Goal: Use online tool/utility: Use online tool/utility

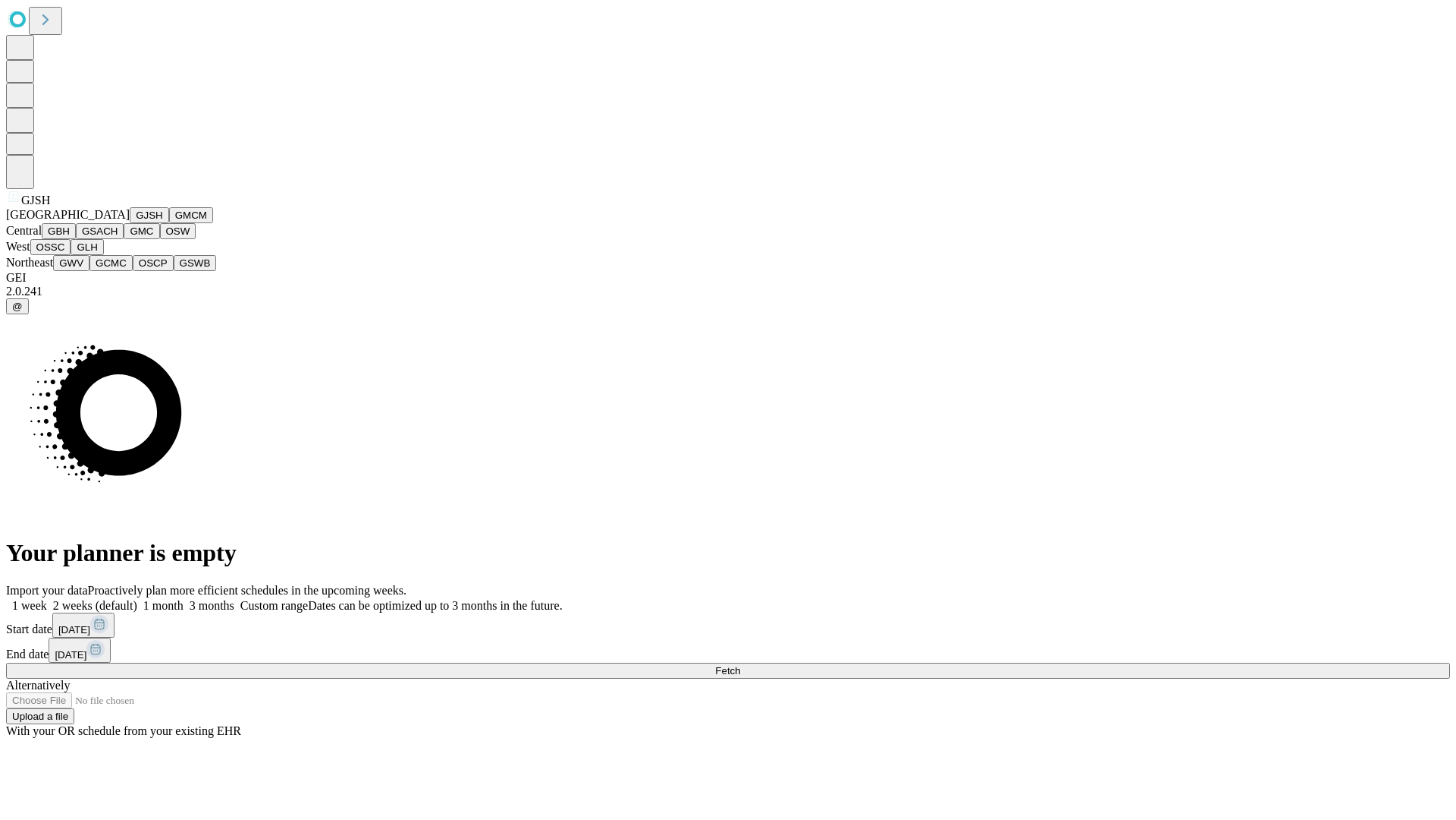
click at [129, 223] on button "GJSH" at bounding box center [149, 215] width 39 height 16
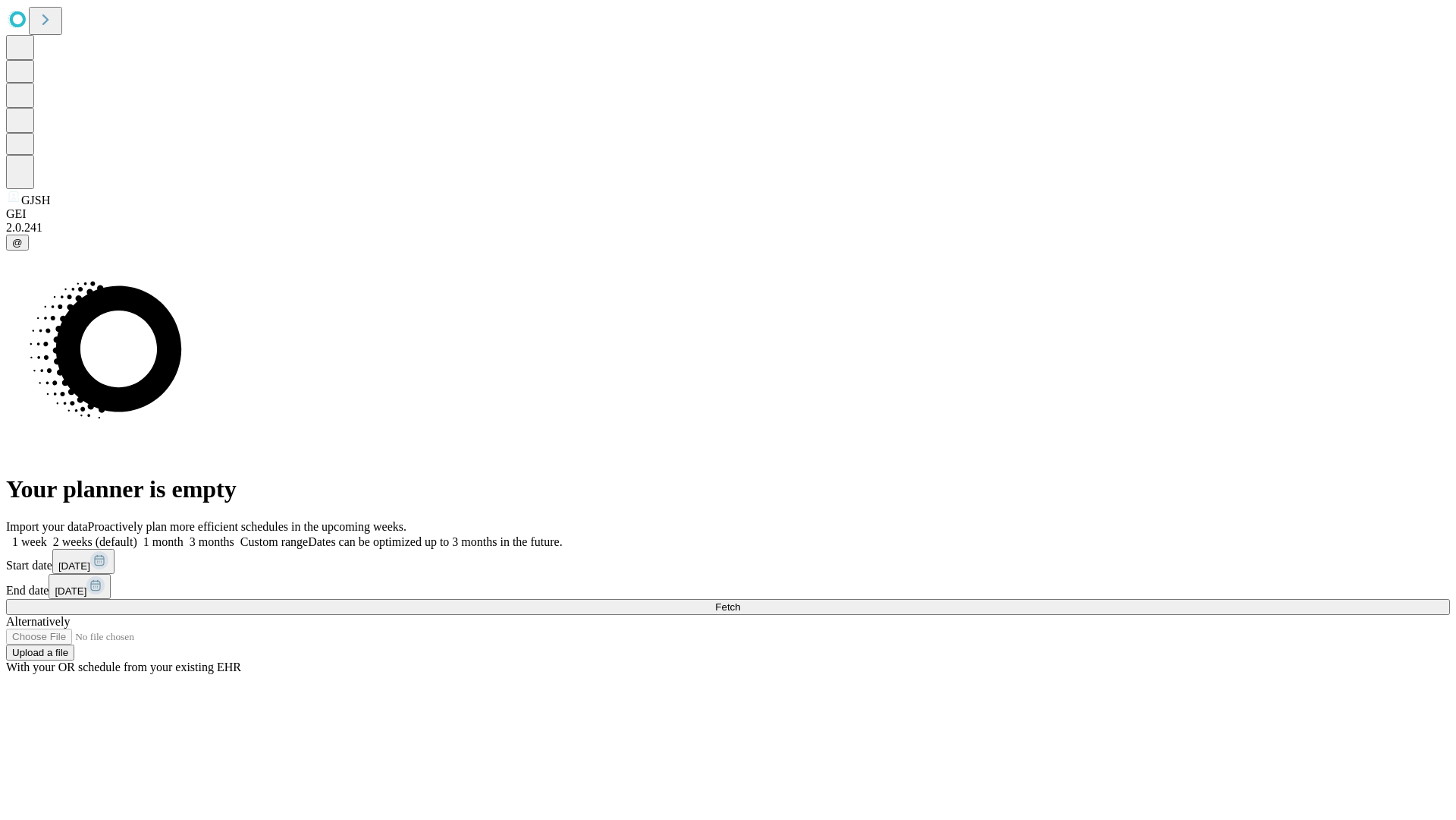
click at [137, 535] on label "2 weeks (default)" at bounding box center [92, 541] width 90 height 13
click at [740, 602] on span "Fetch" at bounding box center [728, 607] width 25 height 12
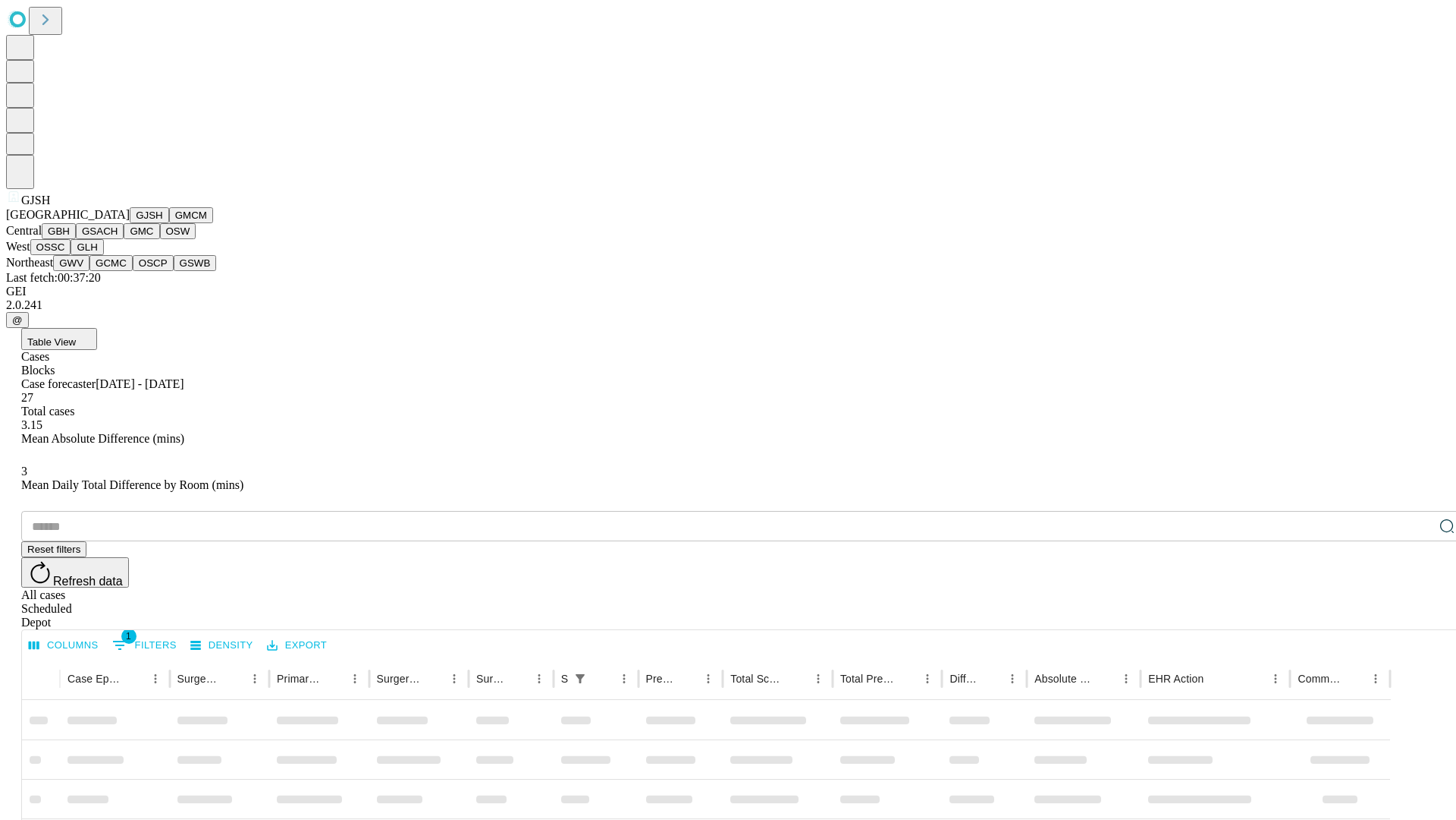
click at [169, 223] on button "GMCM" at bounding box center [191, 215] width 44 height 16
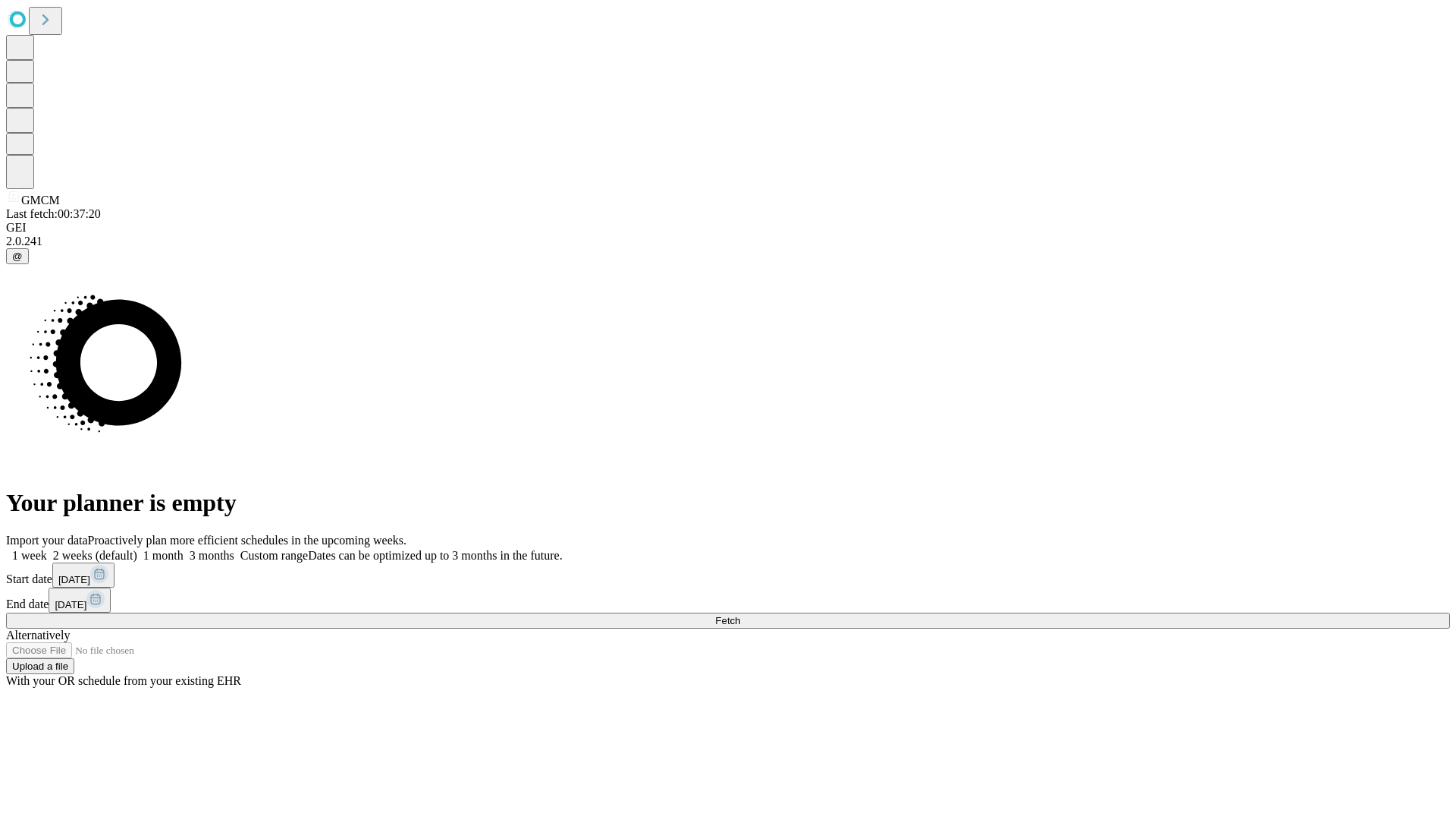
click at [137, 549] on label "2 weeks (default)" at bounding box center [92, 555] width 90 height 13
click at [740, 614] on span "Fetch" at bounding box center [728, 620] width 25 height 12
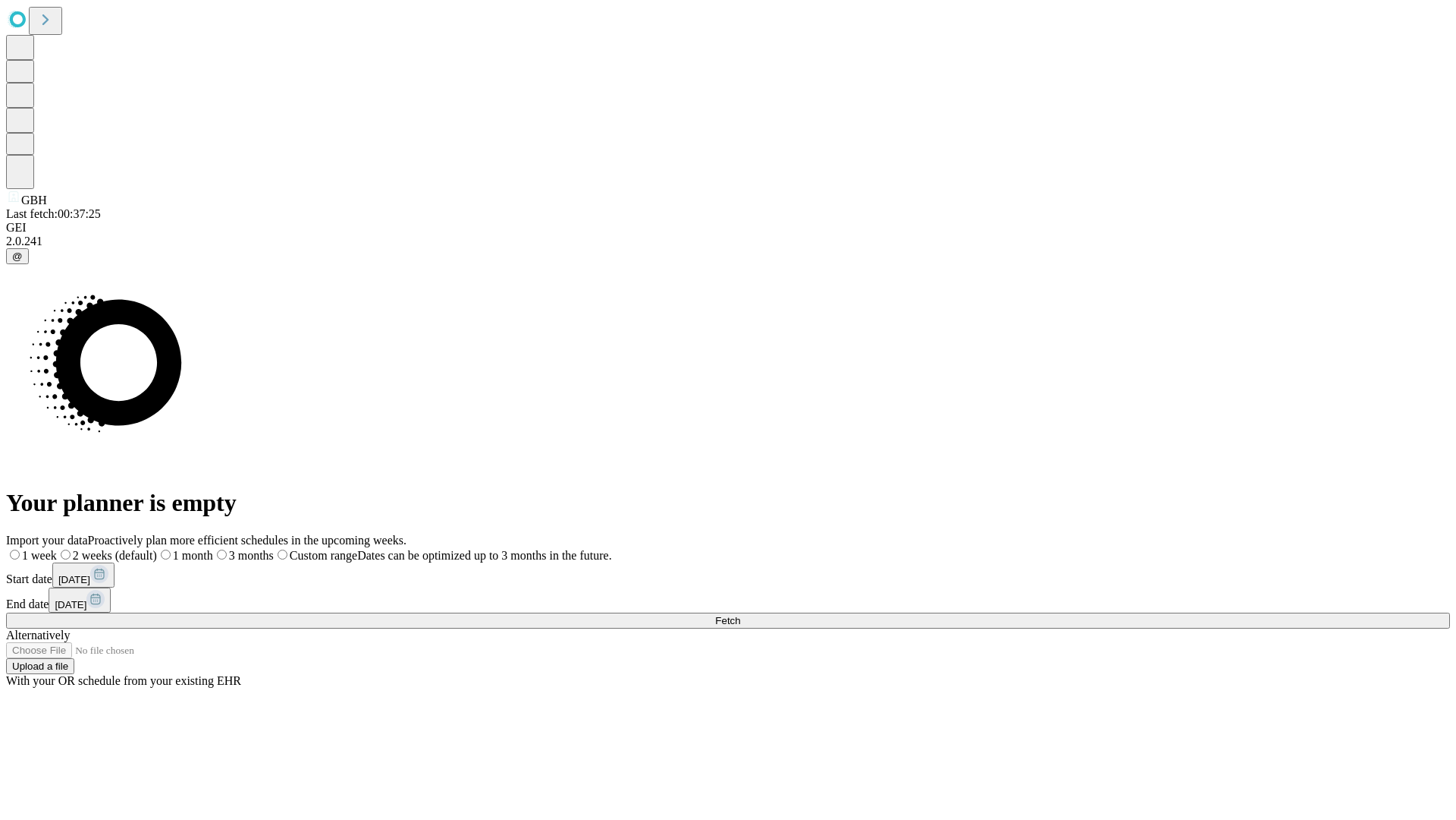
click at [157, 549] on label "2 weeks (default)" at bounding box center [107, 555] width 100 height 13
click at [740, 614] on span "Fetch" at bounding box center [728, 620] width 25 height 12
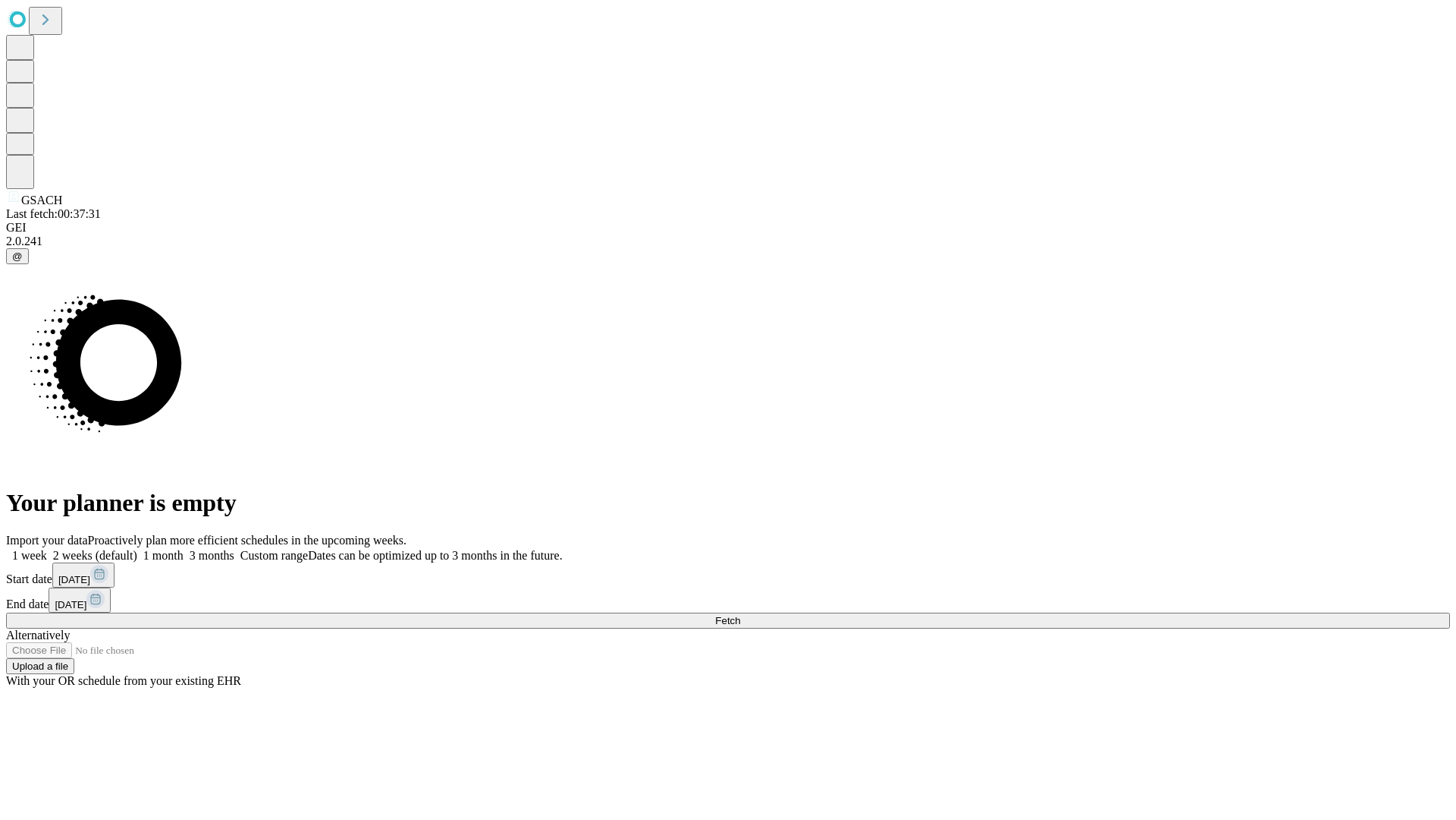
click at [137, 549] on label "2 weeks (default)" at bounding box center [92, 555] width 90 height 13
click at [740, 614] on span "Fetch" at bounding box center [728, 620] width 25 height 12
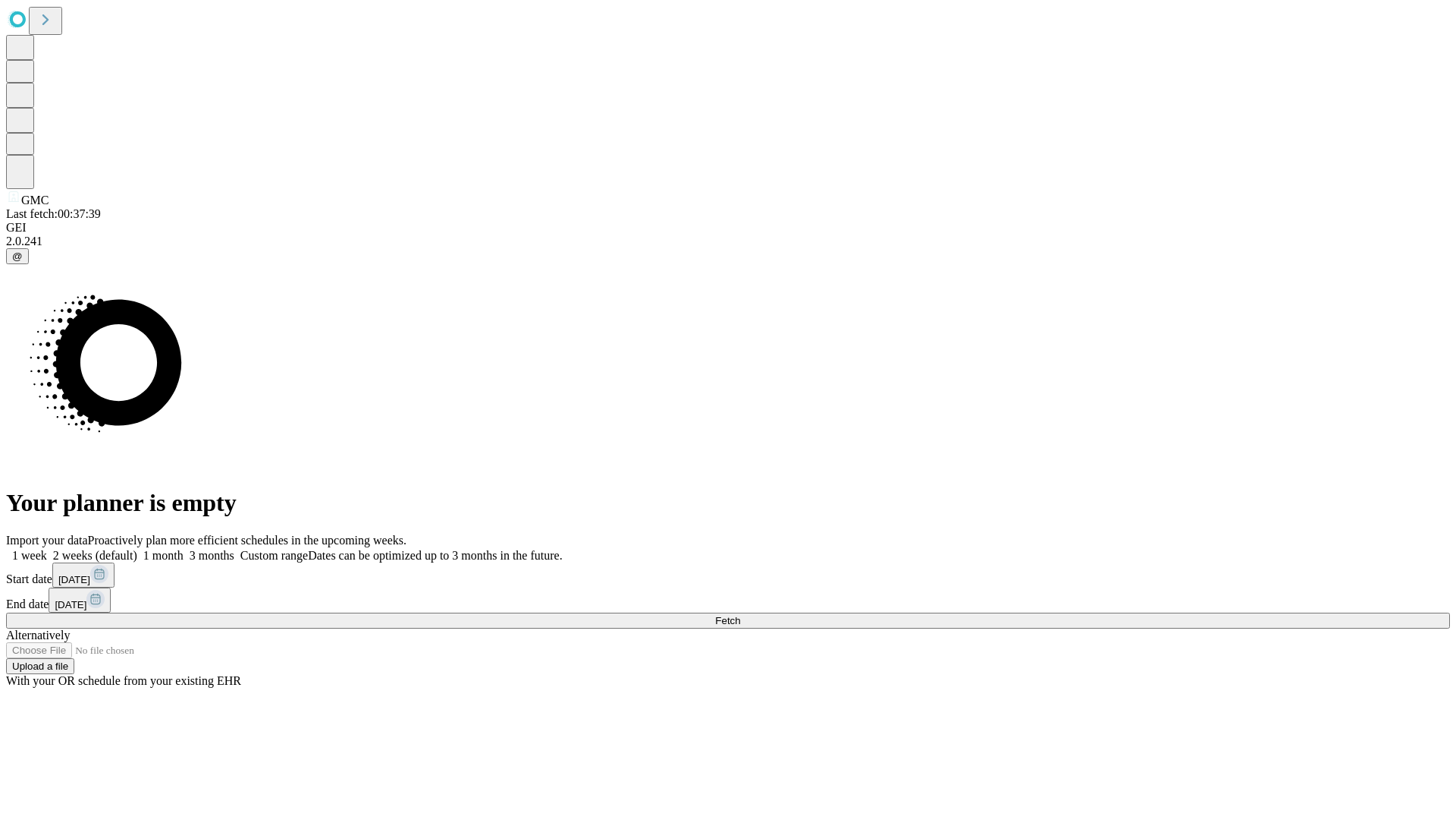
click at [137, 549] on label "2 weeks (default)" at bounding box center [92, 555] width 90 height 13
click at [740, 614] on span "Fetch" at bounding box center [728, 620] width 25 height 12
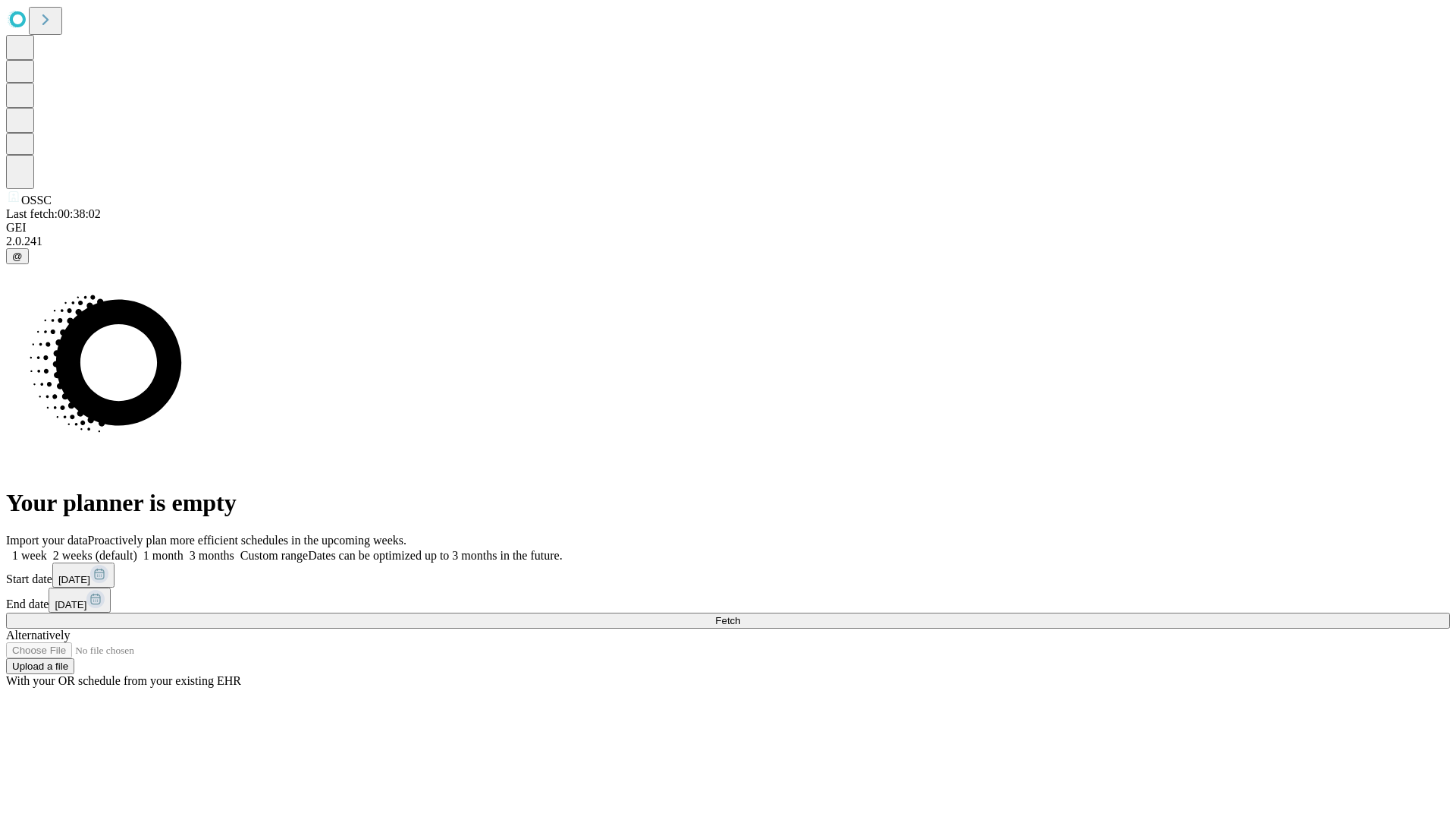
click at [740, 614] on span "Fetch" at bounding box center [728, 620] width 25 height 12
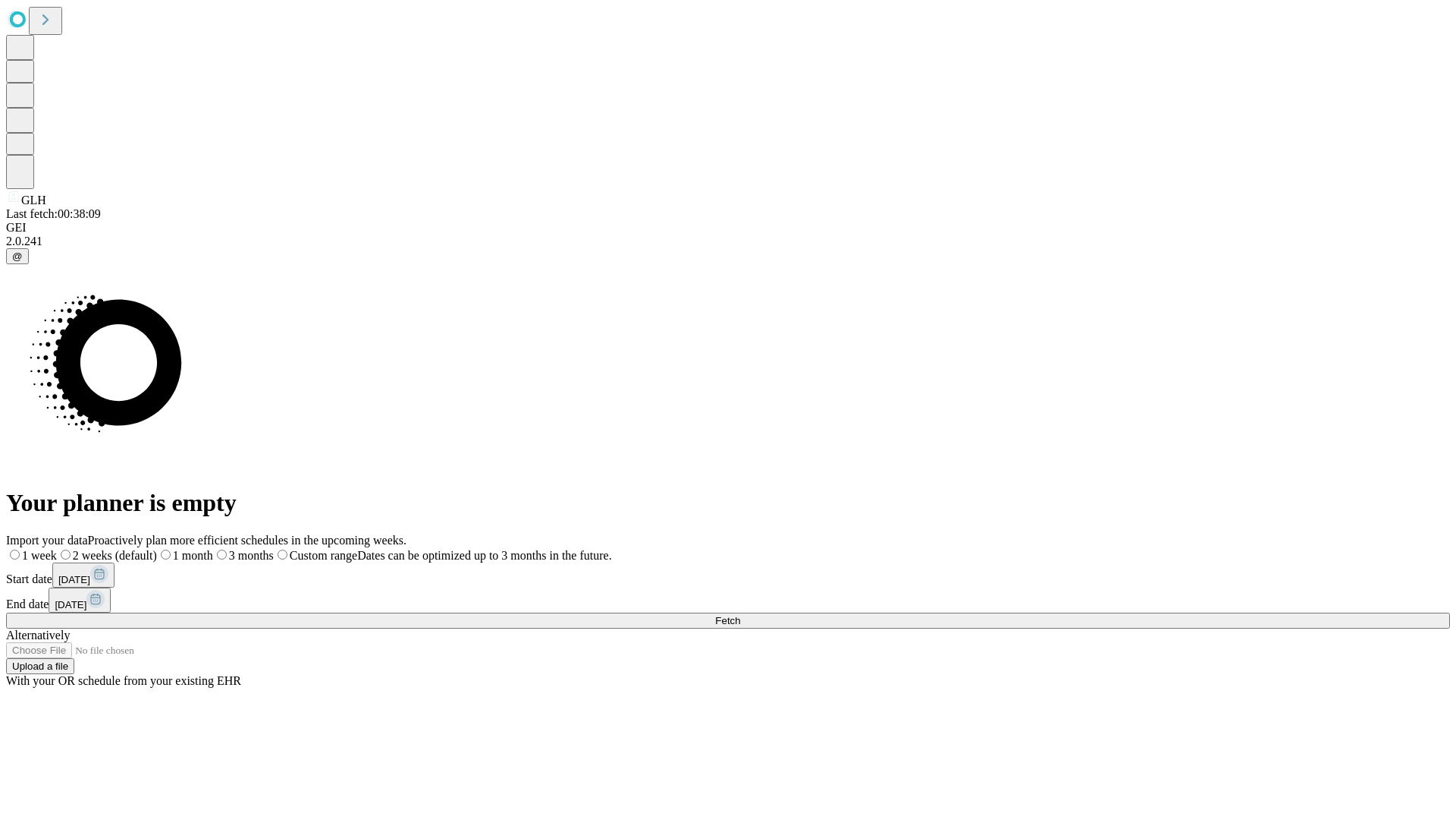
click at [157, 549] on label "2 weeks (default)" at bounding box center [107, 555] width 100 height 13
click at [740, 614] on span "Fetch" at bounding box center [728, 620] width 25 height 12
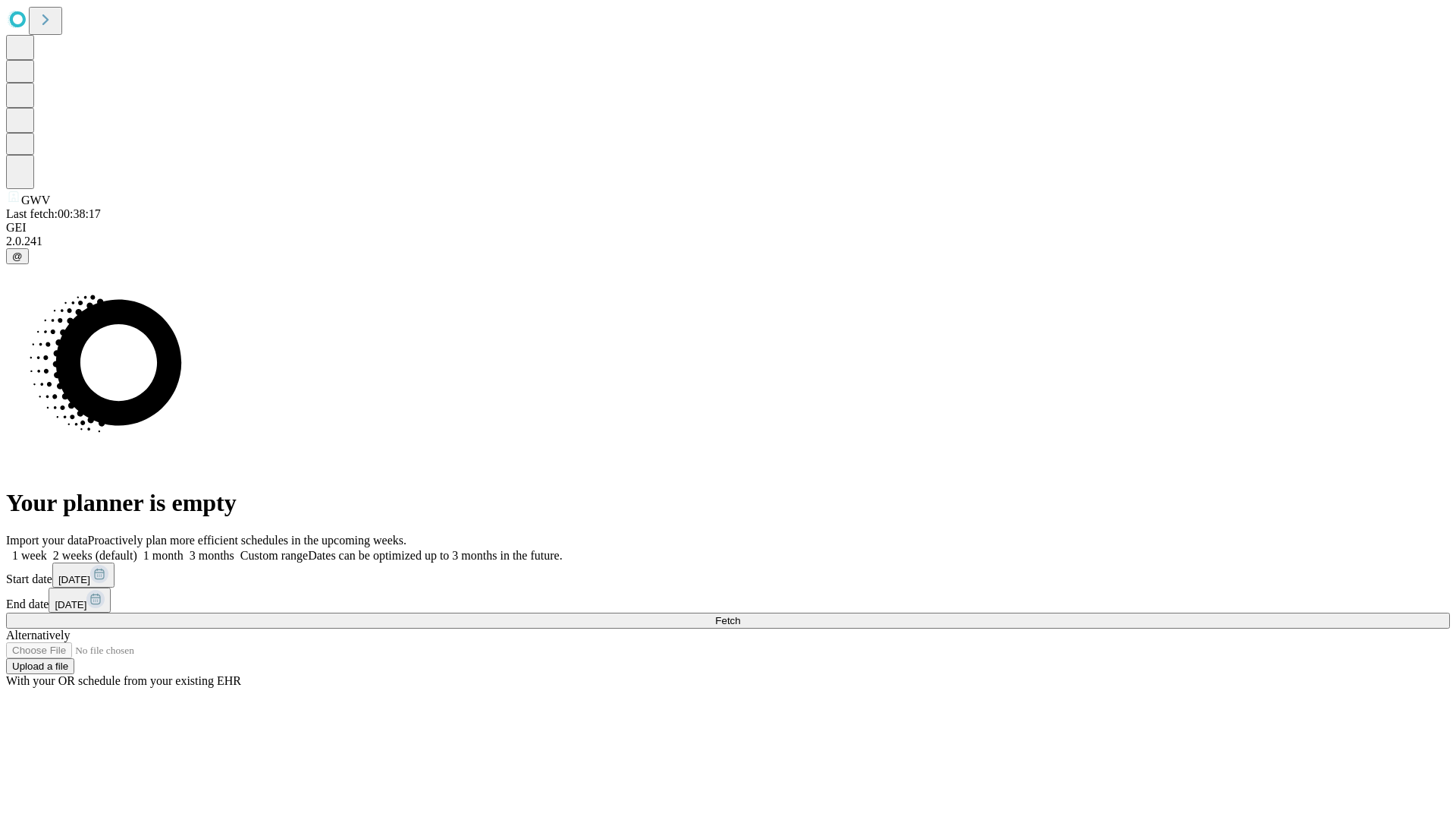
click at [137, 549] on label "2 weeks (default)" at bounding box center [92, 555] width 90 height 13
click at [740, 614] on span "Fetch" at bounding box center [728, 620] width 25 height 12
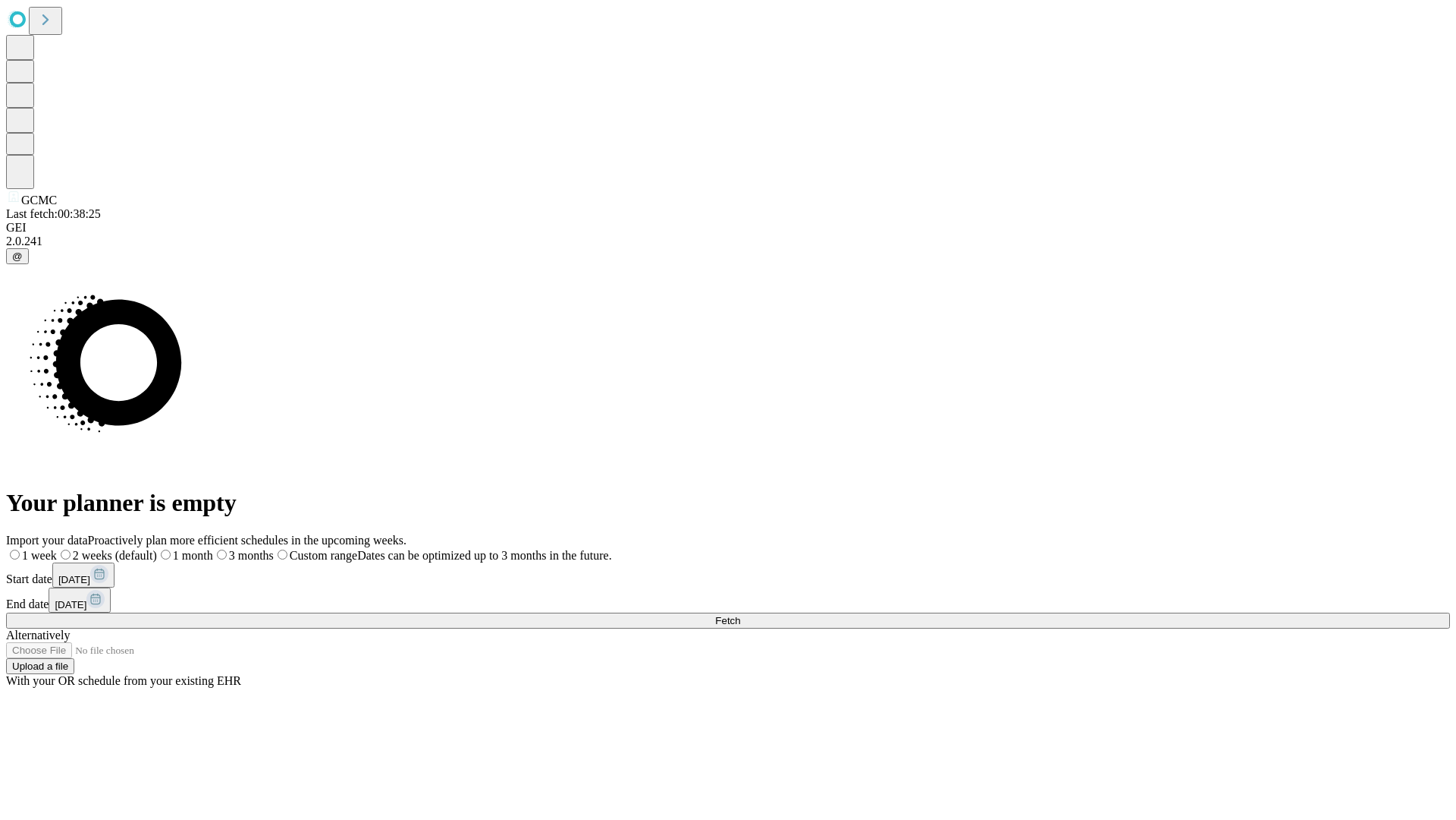
click at [157, 549] on label "2 weeks (default)" at bounding box center [107, 555] width 100 height 13
click at [740, 614] on span "Fetch" at bounding box center [728, 620] width 25 height 12
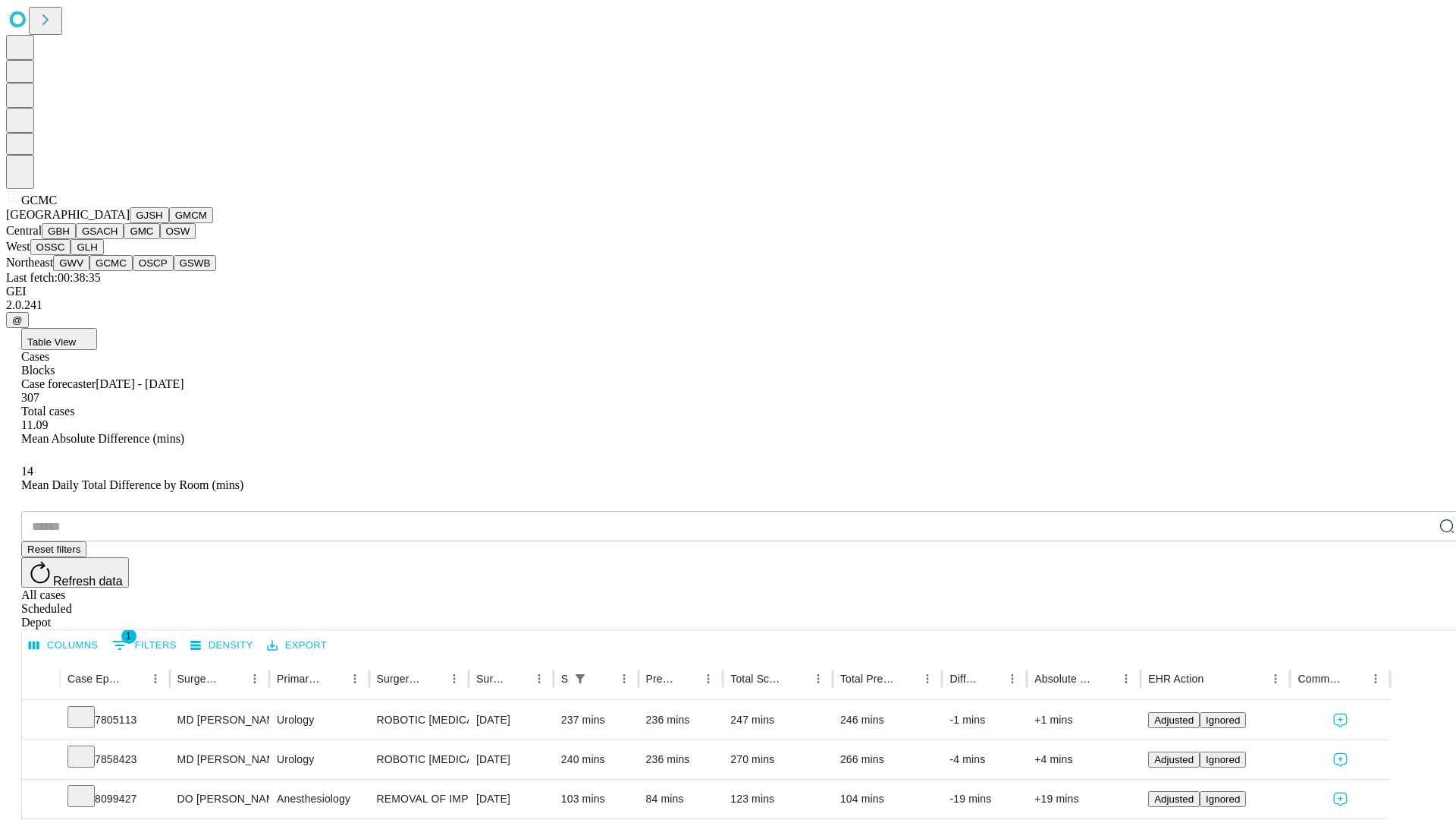
click at [133, 271] on button "OSCP" at bounding box center [154, 263] width 41 height 16
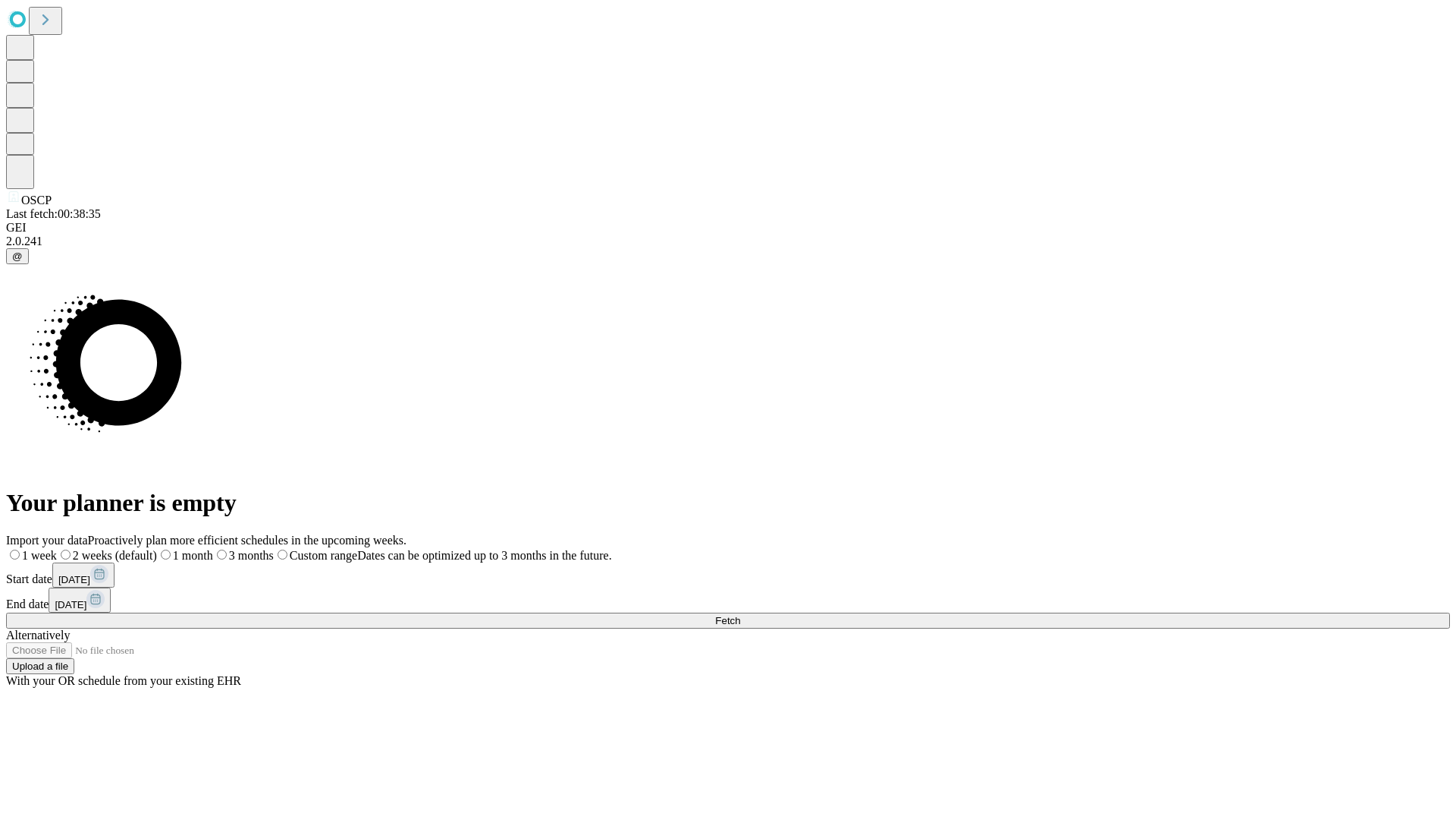
click at [157, 549] on label "2 weeks (default)" at bounding box center [107, 555] width 100 height 13
click at [740, 614] on span "Fetch" at bounding box center [728, 620] width 25 height 12
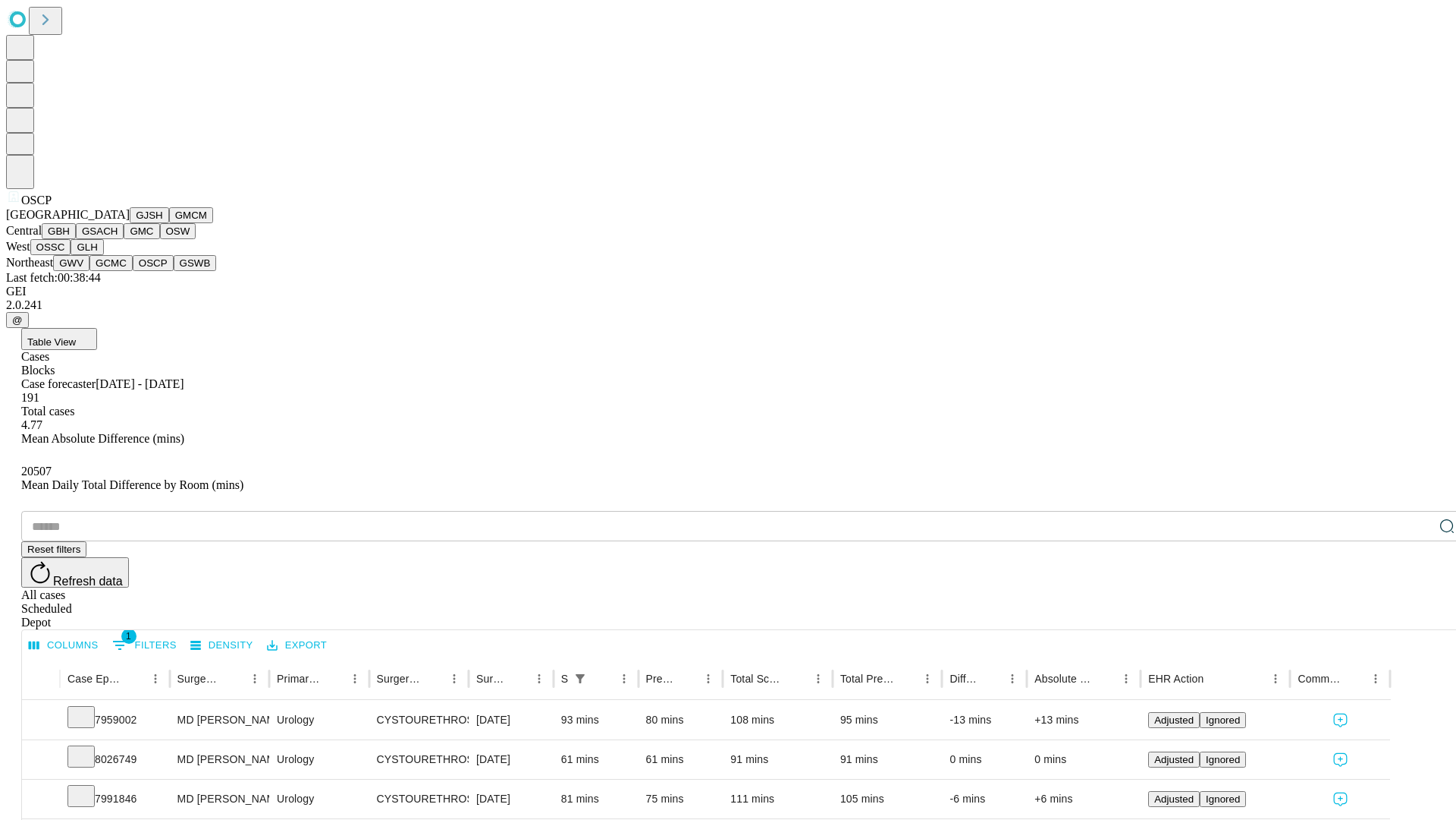
click at [173, 271] on button "GSWB" at bounding box center [195, 263] width 43 height 16
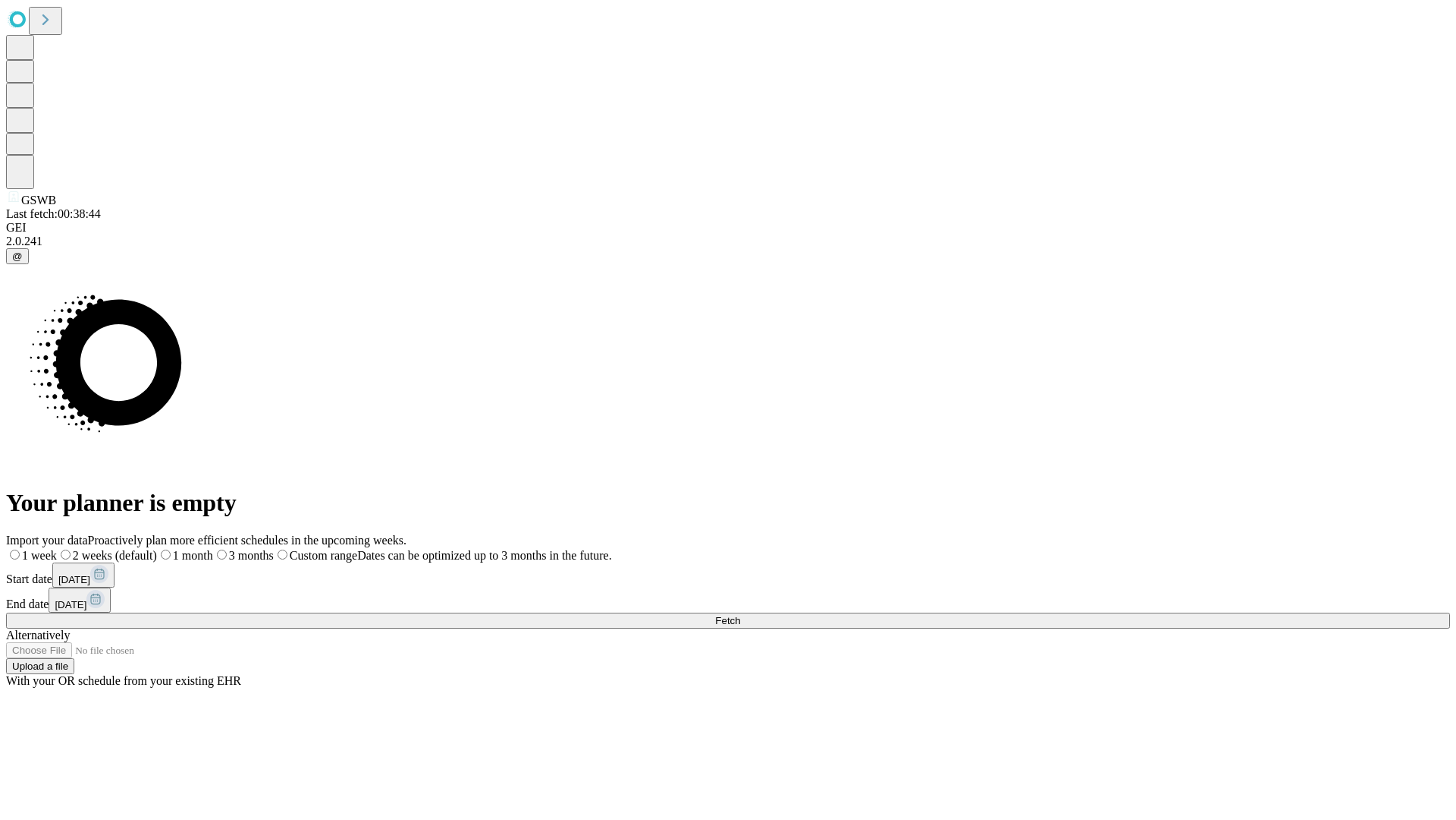
click at [157, 549] on label "2 weeks (default)" at bounding box center [107, 555] width 100 height 13
click at [740, 614] on span "Fetch" at bounding box center [728, 620] width 25 height 12
